Goal: Information Seeking & Learning: Find contact information

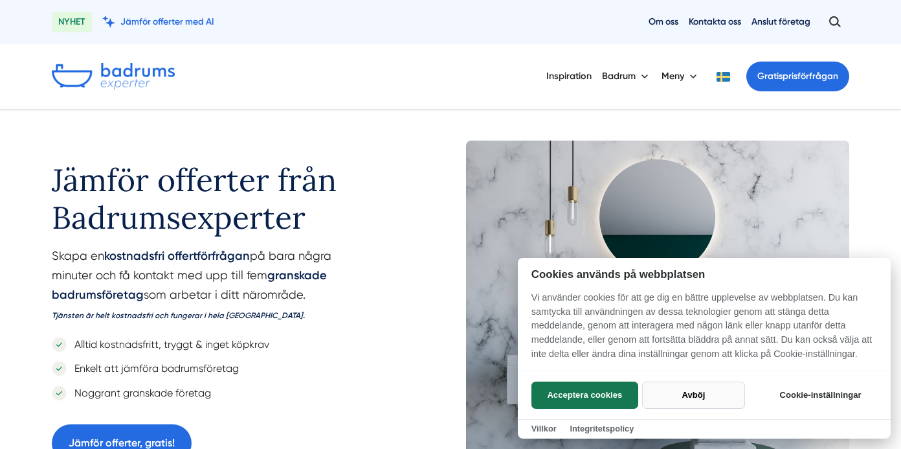
click at [687, 393] on button "Avböj" at bounding box center [693, 394] width 103 height 27
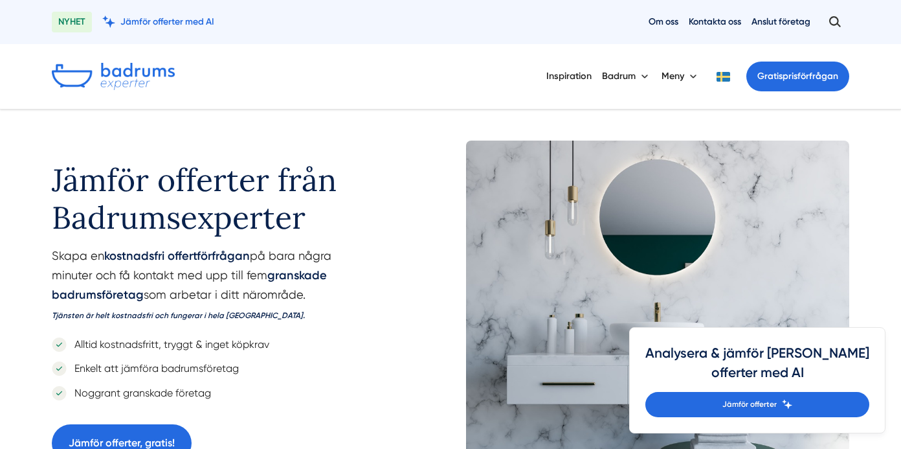
click at [880, 71] on div "Inspiration Badrum Meny Gratis prisförfrågan" at bounding box center [450, 76] width 901 height 65
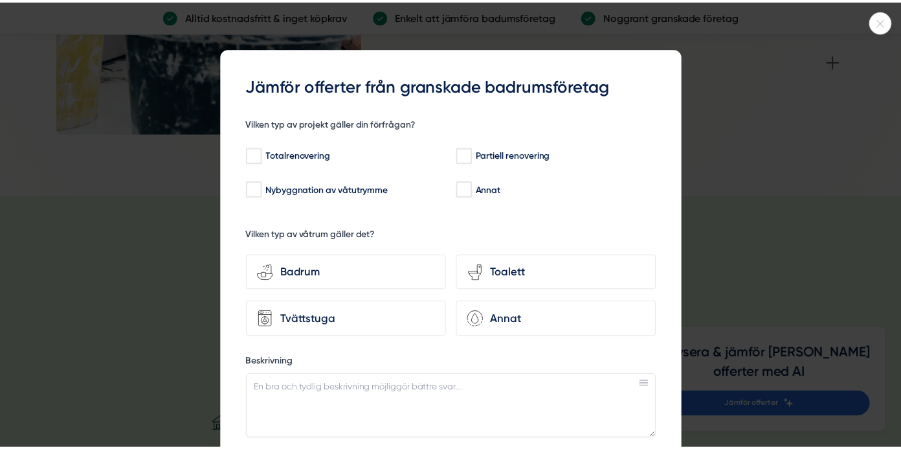
scroll to position [1942, 0]
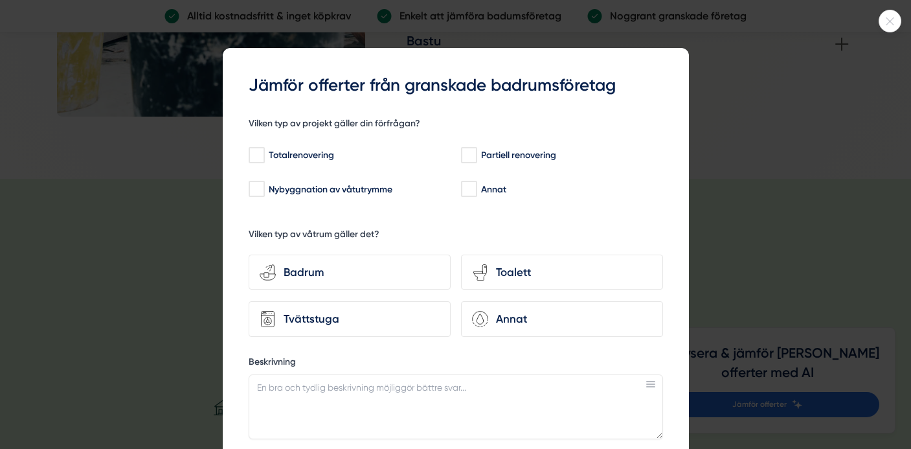
click at [887, 19] on icon at bounding box center [889, 21] width 21 height 8
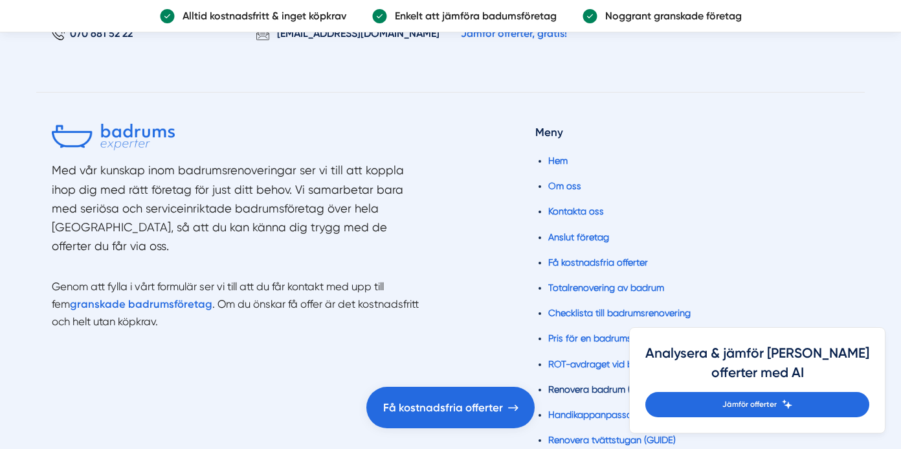
scroll to position [3035, 0]
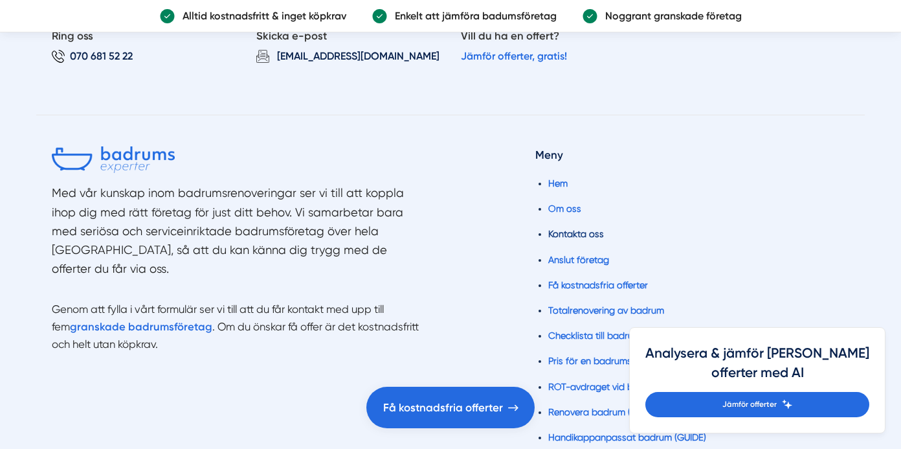
click at [587, 235] on link "Kontakta oss" at bounding box center [576, 233] width 56 height 10
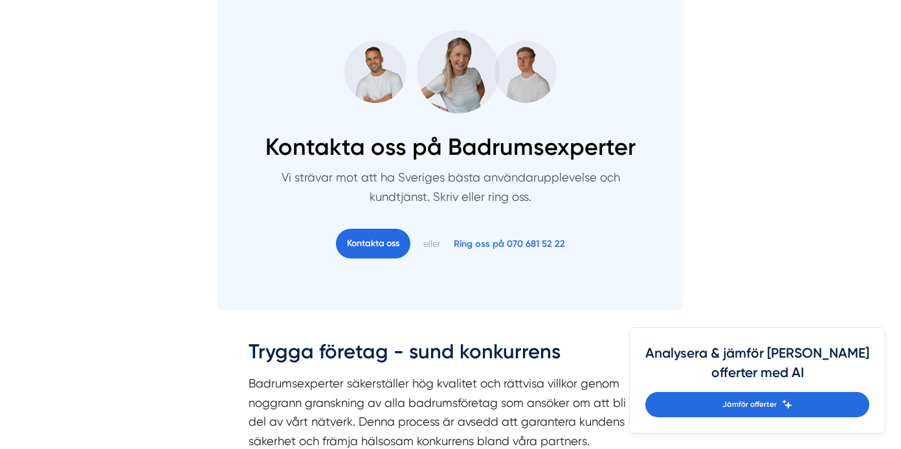
scroll to position [906, 0]
